Goal: Information Seeking & Learning: Learn about a topic

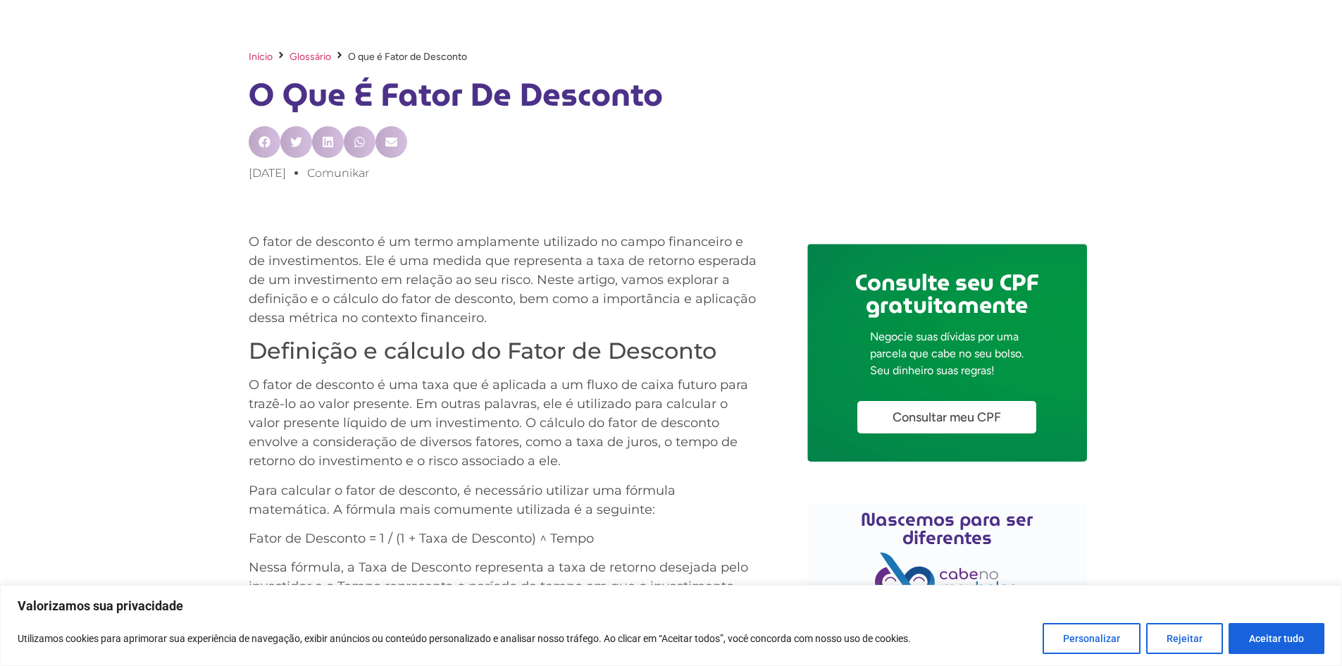
scroll to position [564, 0]
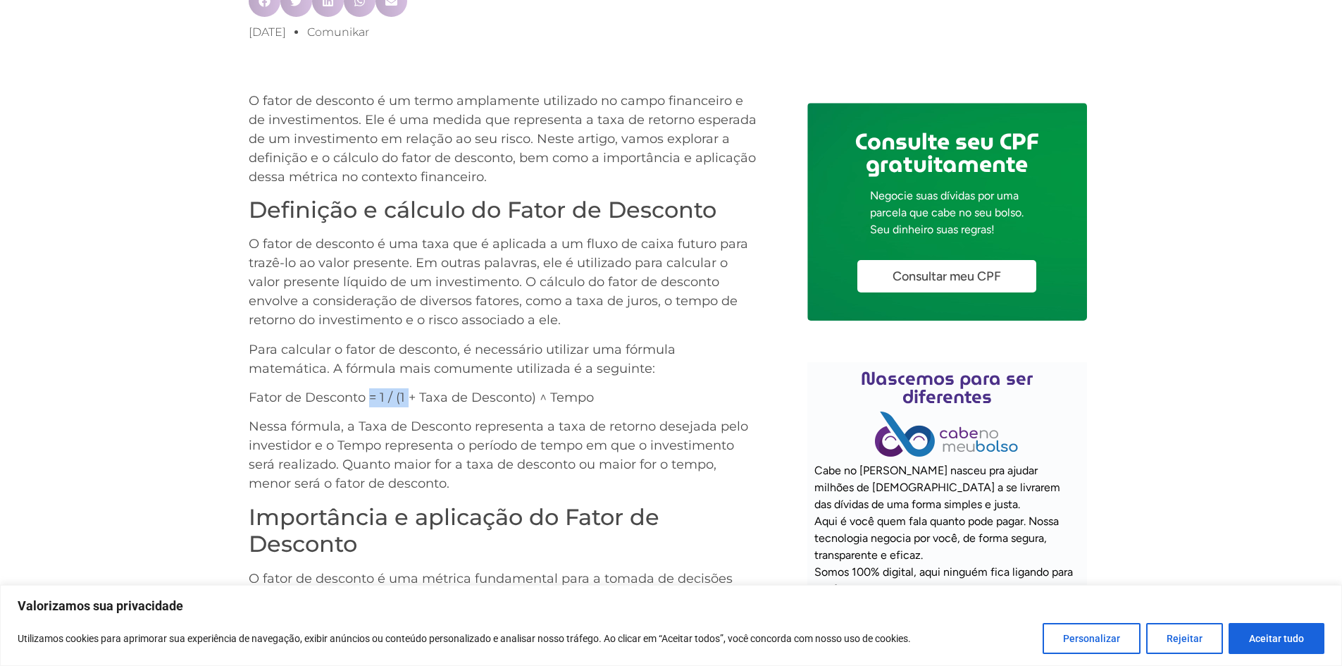
drag, startPoint x: 372, startPoint y: 399, endPoint x: 406, endPoint y: 397, distance: 33.9
click at [406, 397] on p "Fator de Desconto = 1 / (1 + Taxa de Desconto) ^ Tempo" at bounding box center [504, 397] width 510 height 19
click at [393, 399] on p "Fator de Desconto = 1 / (1 + Taxa de Desconto) ^ Tempo" at bounding box center [504, 397] width 510 height 19
drag, startPoint x: 404, startPoint y: 399, endPoint x: 537, endPoint y: 394, distance: 133.3
click at [537, 394] on p "Fator de Desconto = 1 / (1 + Taxa de Desconto) ^ Tempo" at bounding box center [504, 397] width 510 height 19
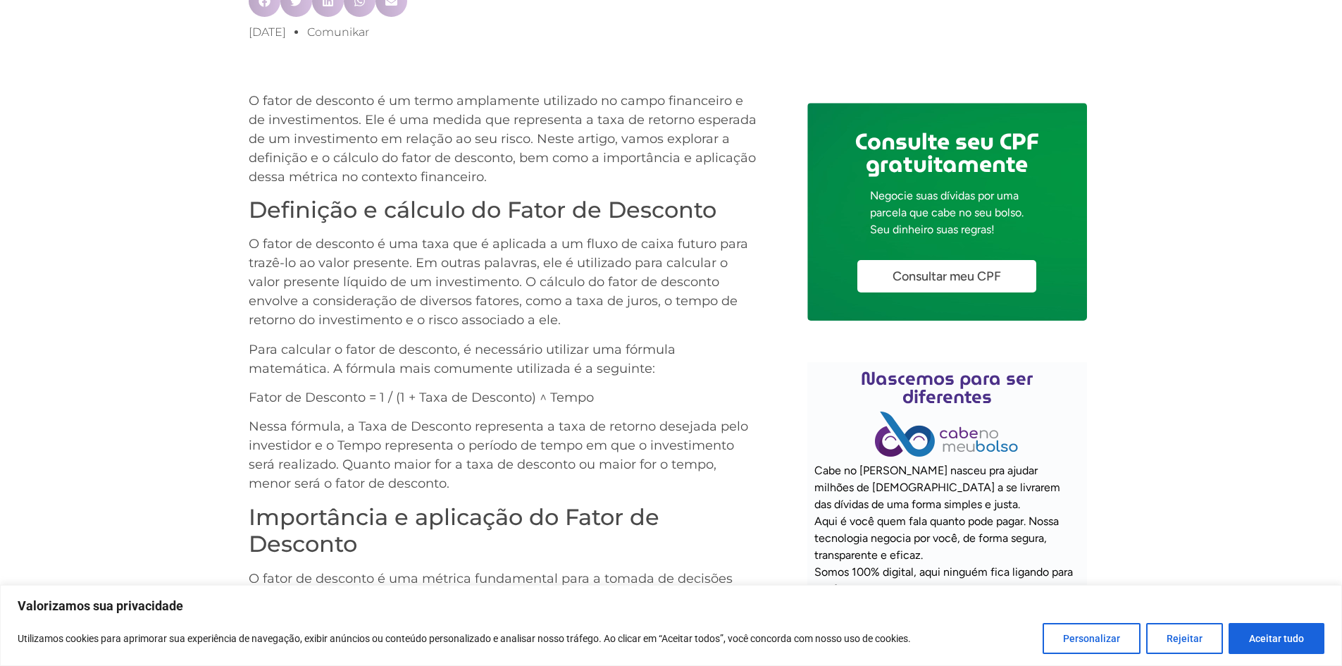
click at [627, 377] on p "Para calcular o fator de desconto, é necessário utilizar uma fórmula matemática…" at bounding box center [504, 359] width 510 height 38
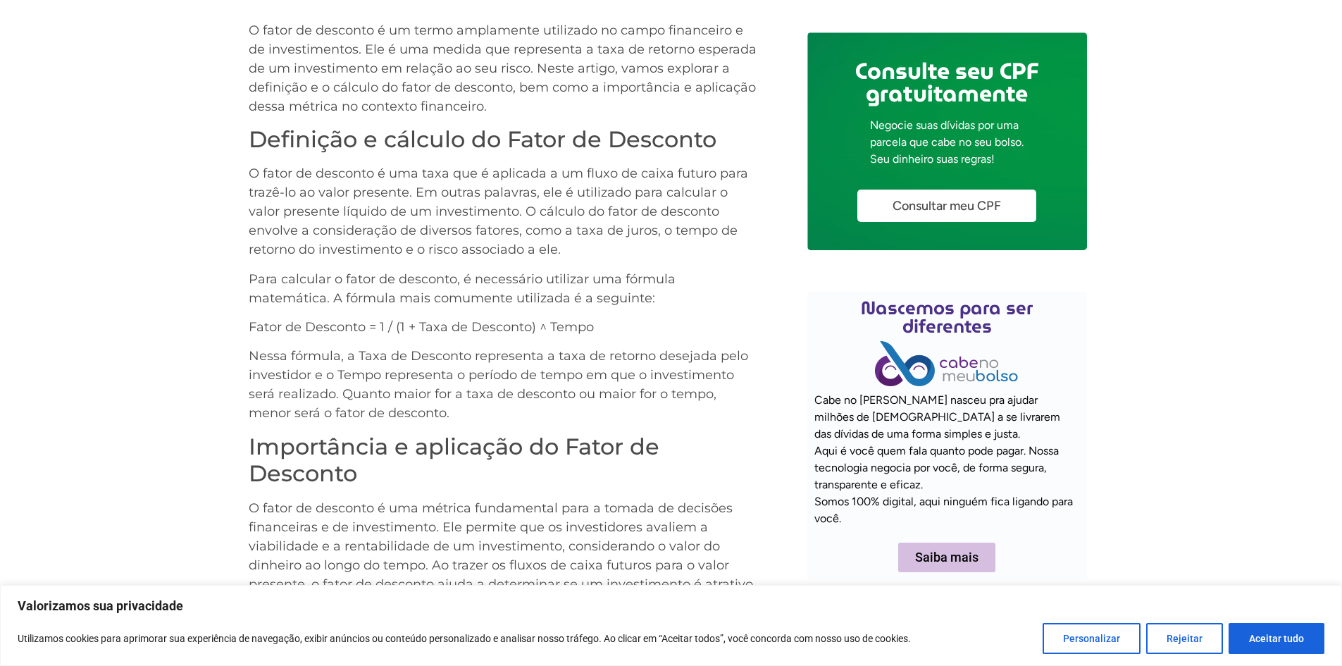
scroll to position [845, 0]
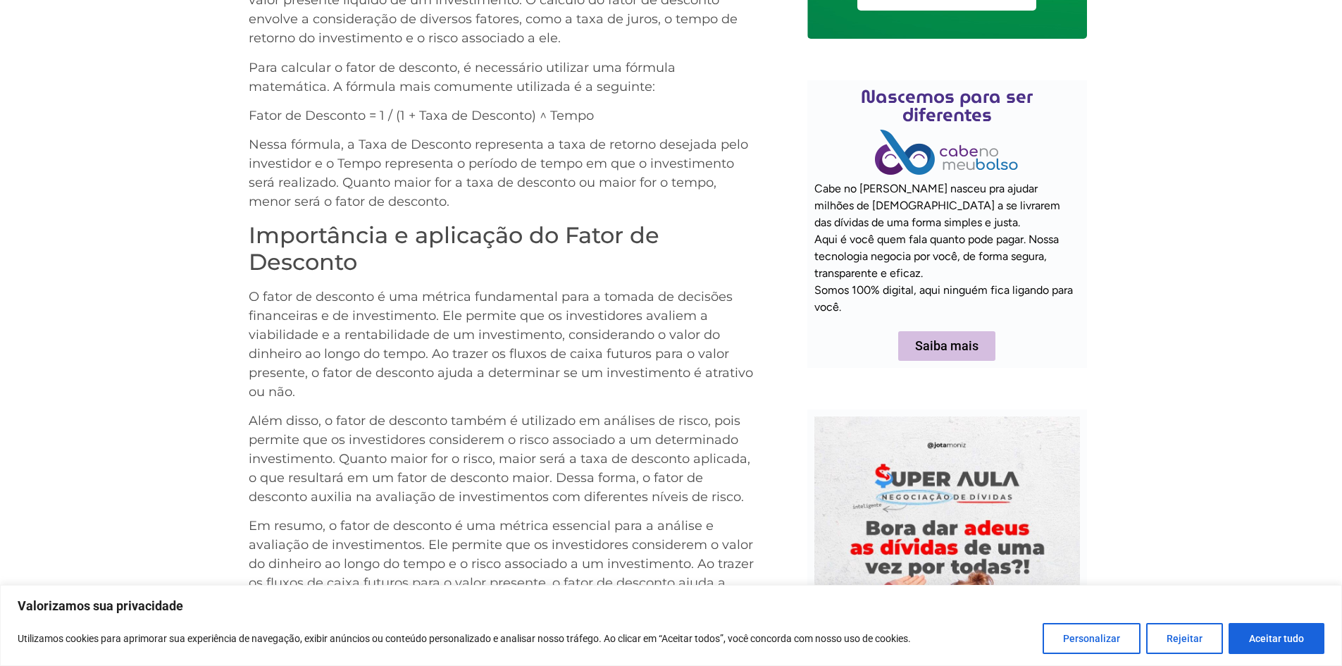
click at [300, 329] on p "O fator de desconto é uma métrica fundamental para a tomada de decisões finance…" at bounding box center [504, 344] width 510 height 114
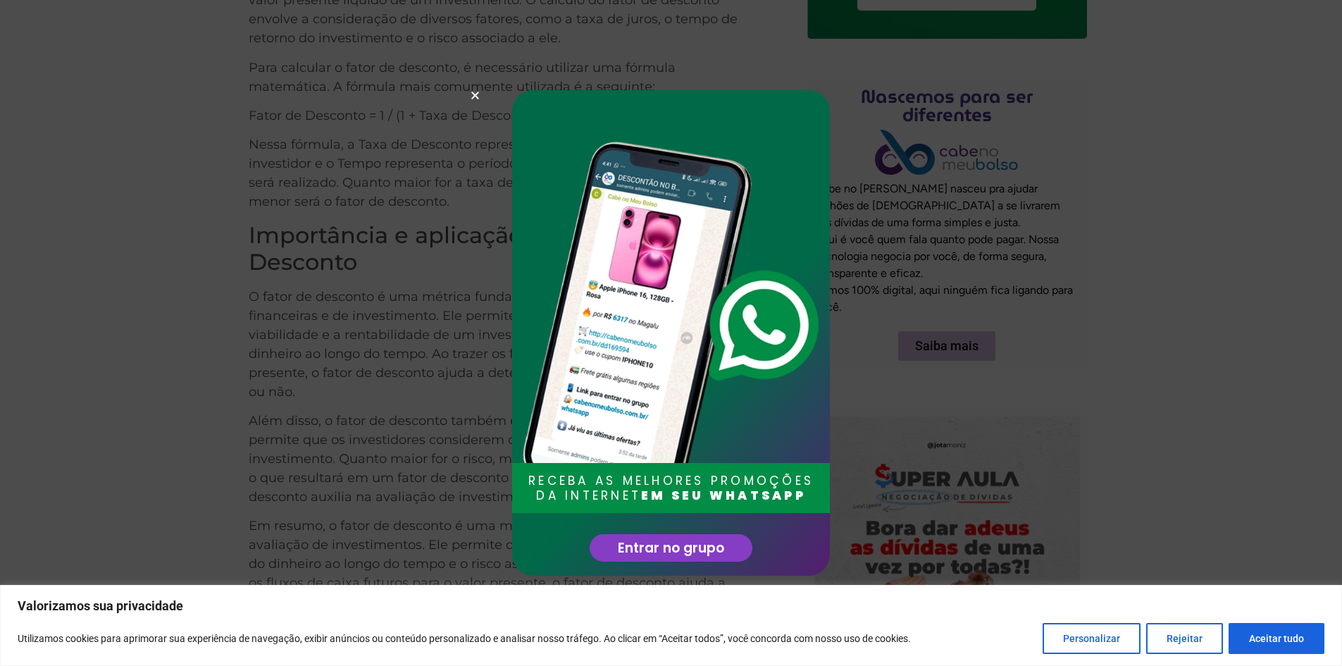
click at [474, 89] on div "RECEBA AS MELHORES PROMOÇÕES DA INTERNET EM SEU WHATSAPP Entrar no grupo" at bounding box center [671, 333] width 1342 height 666
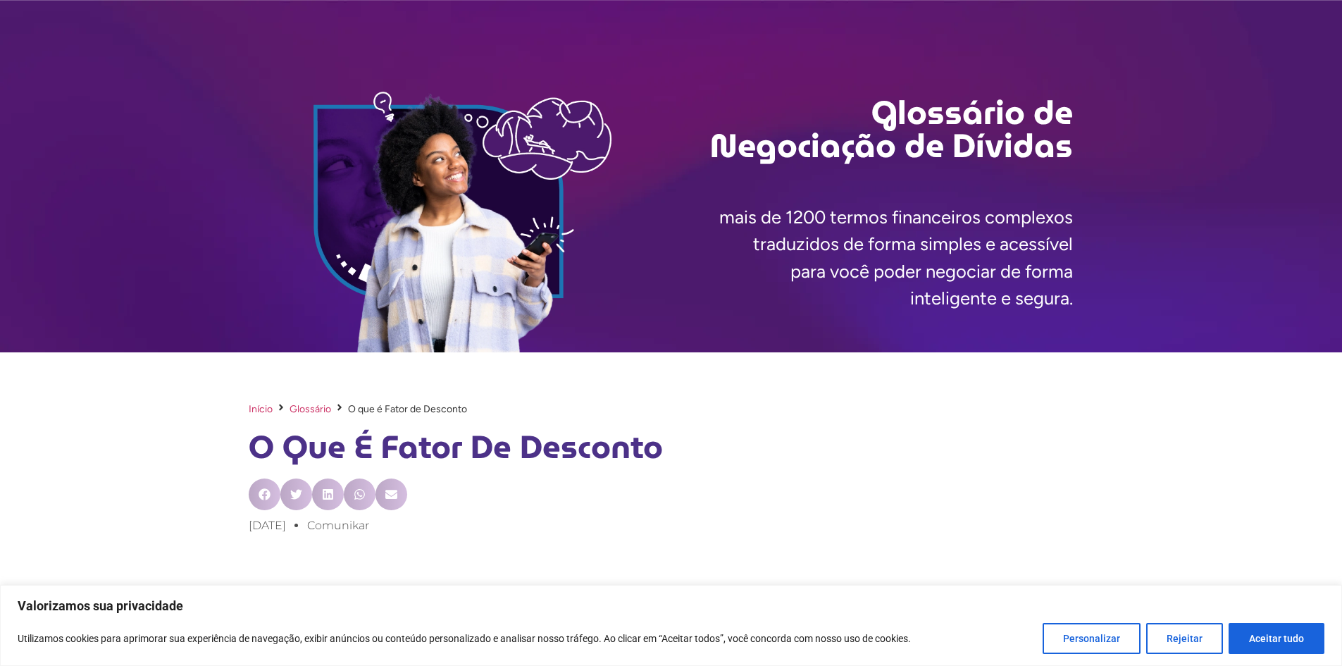
scroll to position [0, 0]
